Goal: Task Accomplishment & Management: Manage account settings

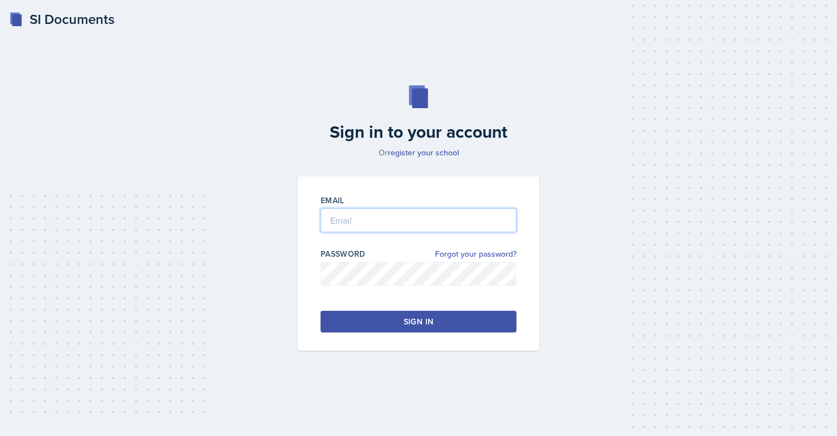
type input "[EMAIL_ADDRESS][PERSON_NAME][DOMAIN_NAME]"
click at [400, 322] on button "Sign in" at bounding box center [419, 322] width 196 height 22
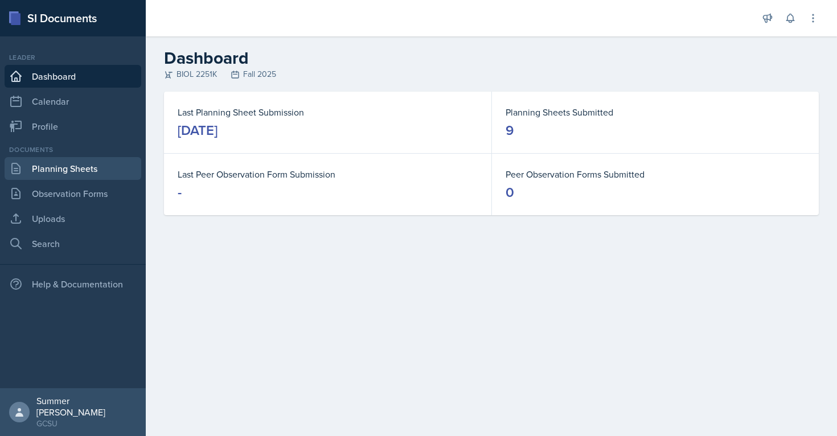
click at [65, 164] on link "Planning Sheets" at bounding box center [73, 168] width 137 height 23
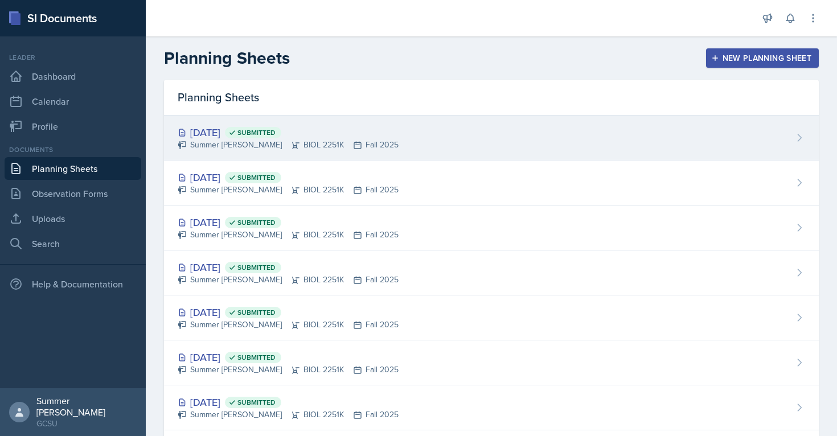
click at [212, 133] on div "[DATE] Submitted" at bounding box center [288, 132] width 221 height 15
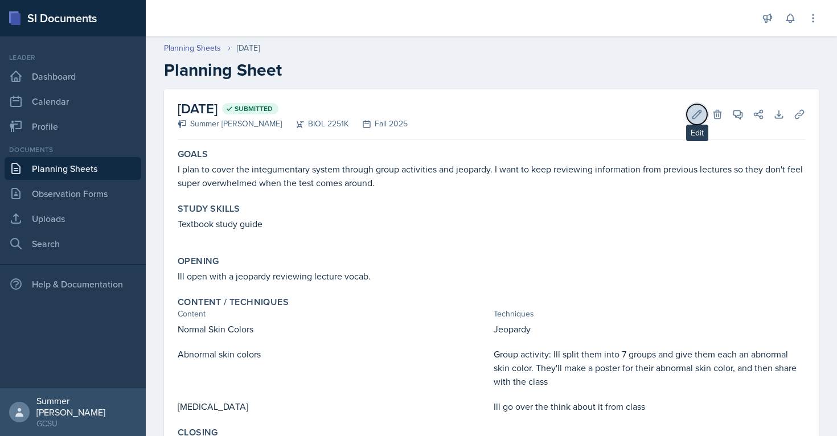
click at [697, 115] on icon at bounding box center [697, 114] width 9 height 9
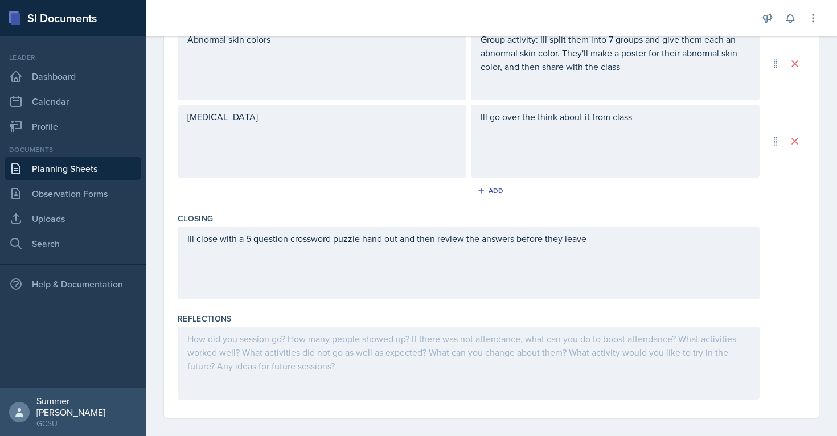
scroll to position [505, 0]
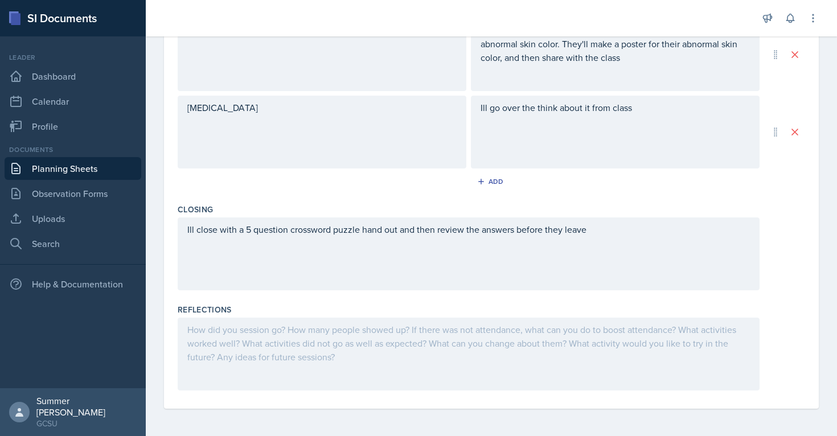
click at [313, 355] on div at bounding box center [469, 354] width 582 height 73
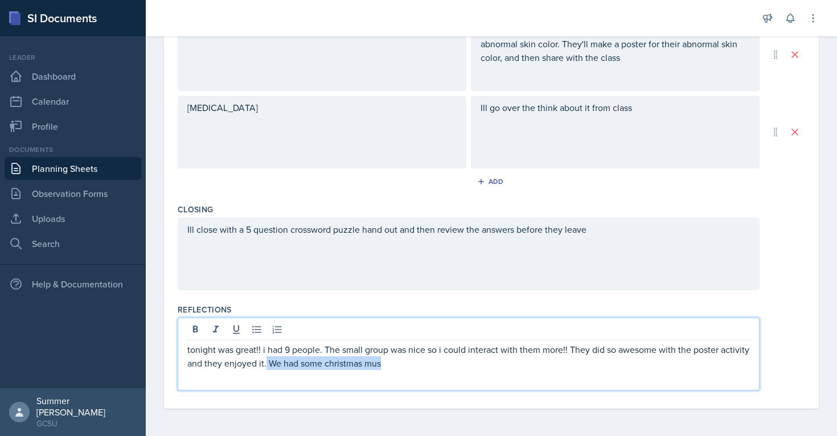
drag, startPoint x: 393, startPoint y: 361, endPoint x: 266, endPoint y: 365, distance: 127.0
click at [266, 365] on p "tonight was great!! i had 9 people. The small group was nice so i could interac…" at bounding box center [468, 356] width 563 height 27
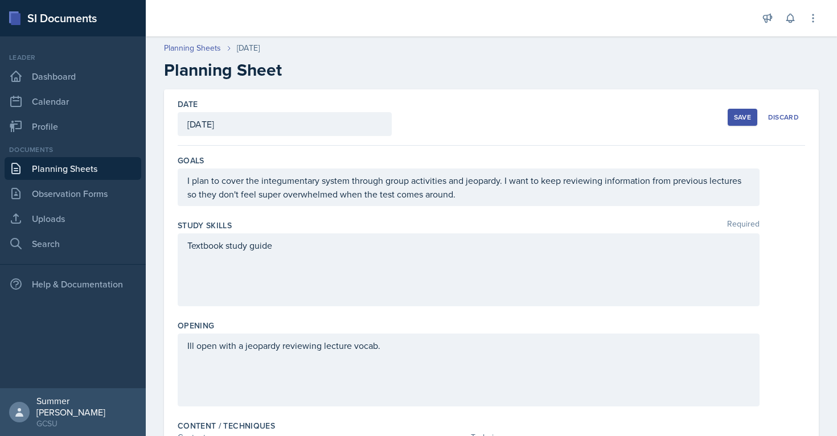
click at [738, 116] on div "Save" at bounding box center [742, 117] width 17 height 9
